Goal: Task Accomplishment & Management: Complete application form

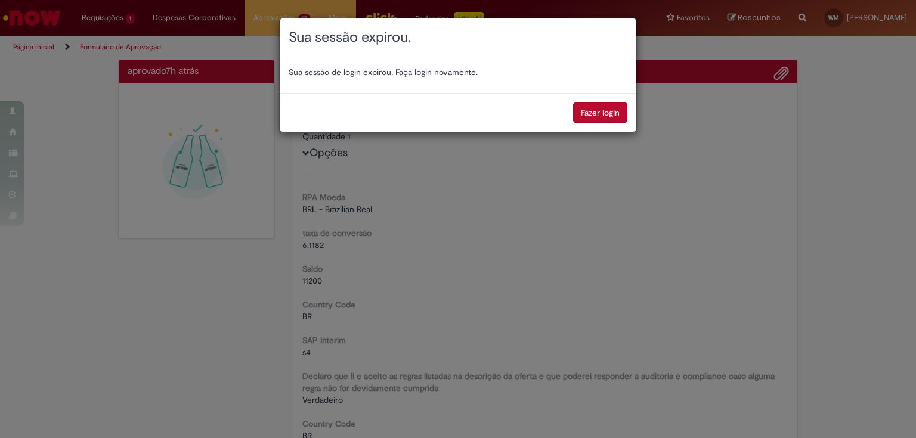
click at [597, 110] on button "Fazer login" at bounding box center [600, 113] width 54 height 20
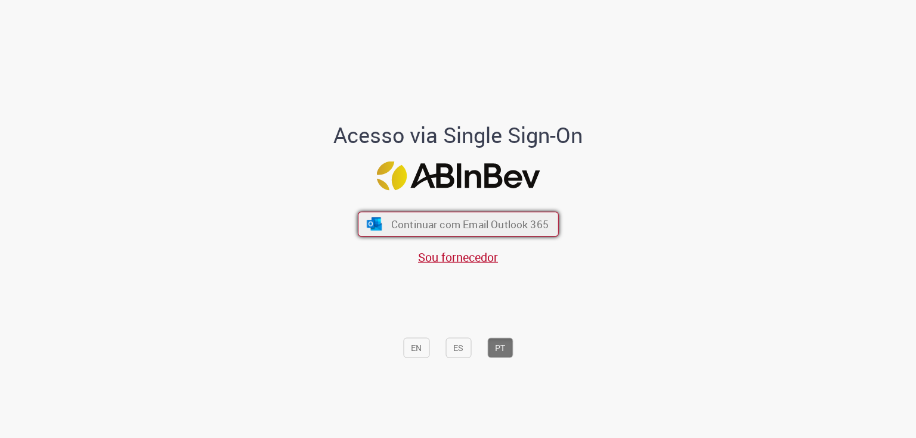
click at [437, 222] on span "Continuar com Email Outlook 365" at bounding box center [469, 224] width 157 height 14
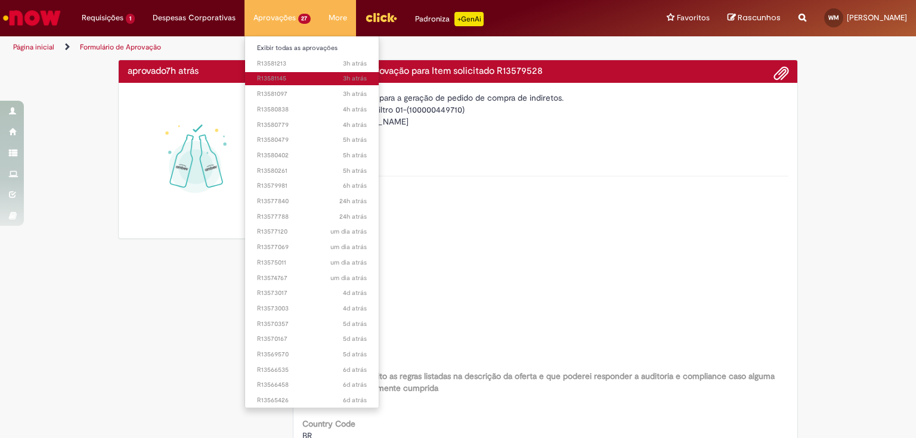
click at [281, 74] on span "3h atrás 3 horas atrás R13581145" at bounding box center [312, 79] width 110 height 10
click at [279, 79] on span "3h atrás 3 horas atrás R13581145" at bounding box center [312, 79] width 110 height 10
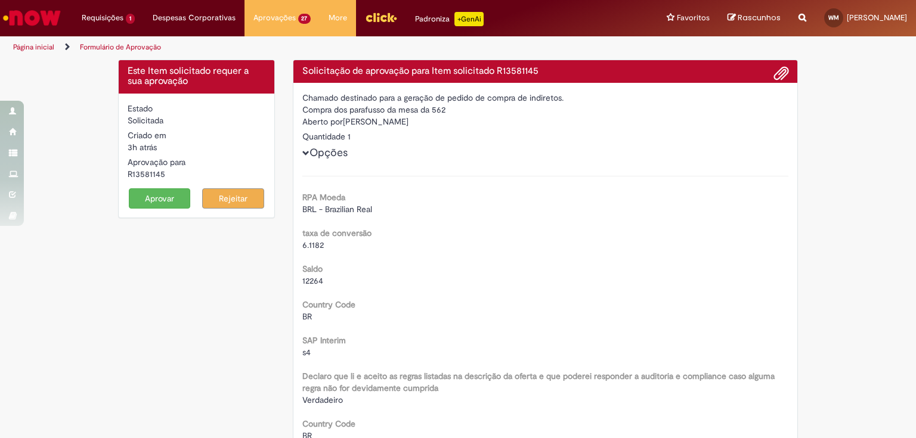
click at [159, 195] on button "Aprovar" at bounding box center [160, 198] width 62 height 20
